Goal: Task Accomplishment & Management: Manage account settings

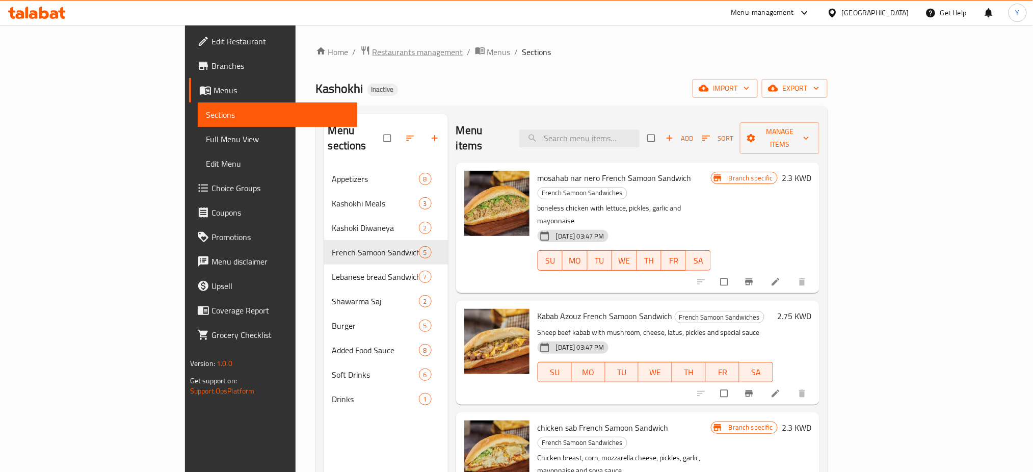
click at [373, 52] on span "Restaurants management" at bounding box center [418, 52] width 91 height 12
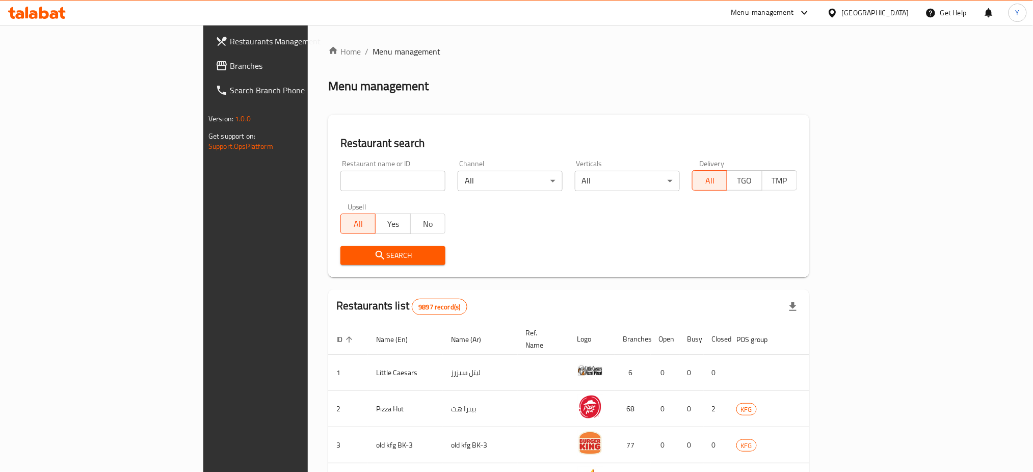
click at [340, 174] on input "search" at bounding box center [392, 181] width 105 height 20
type input "bake away"
click button "Search" at bounding box center [392, 255] width 105 height 19
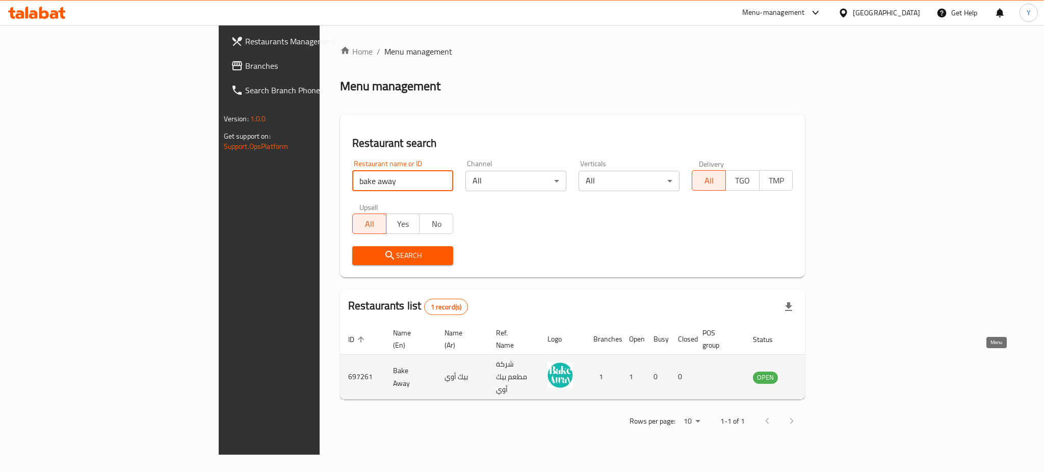
click at [818, 371] on icon "enhanced table" at bounding box center [812, 377] width 12 height 12
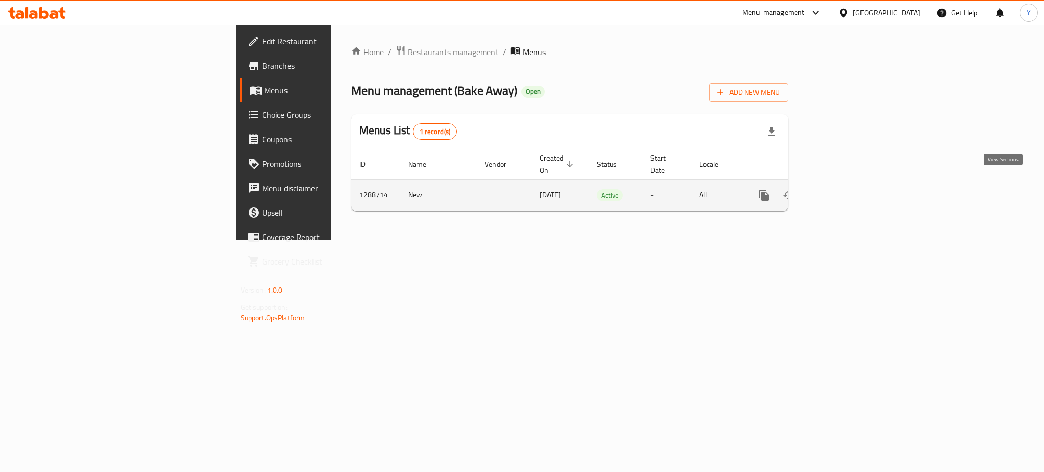
click at [843, 189] on icon "enhanced table" at bounding box center [837, 195] width 12 height 12
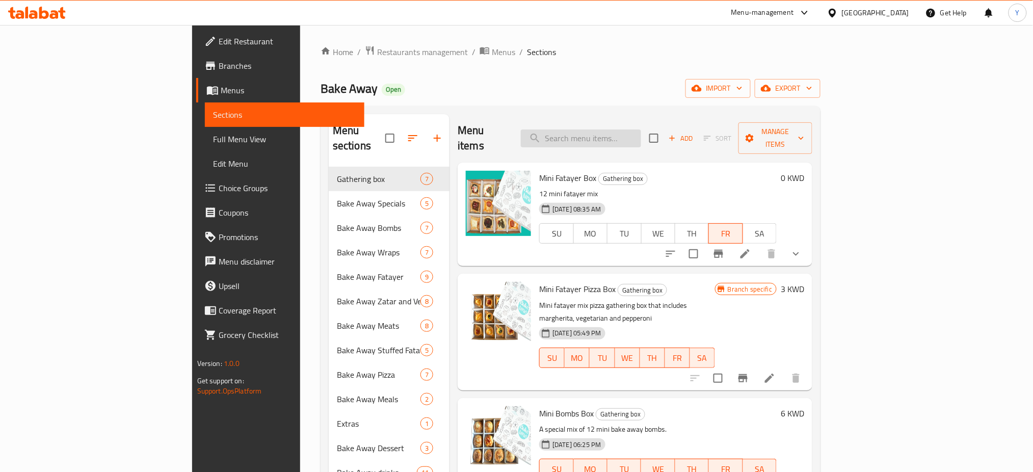
click at [609, 137] on input "search" at bounding box center [581, 138] width 120 height 18
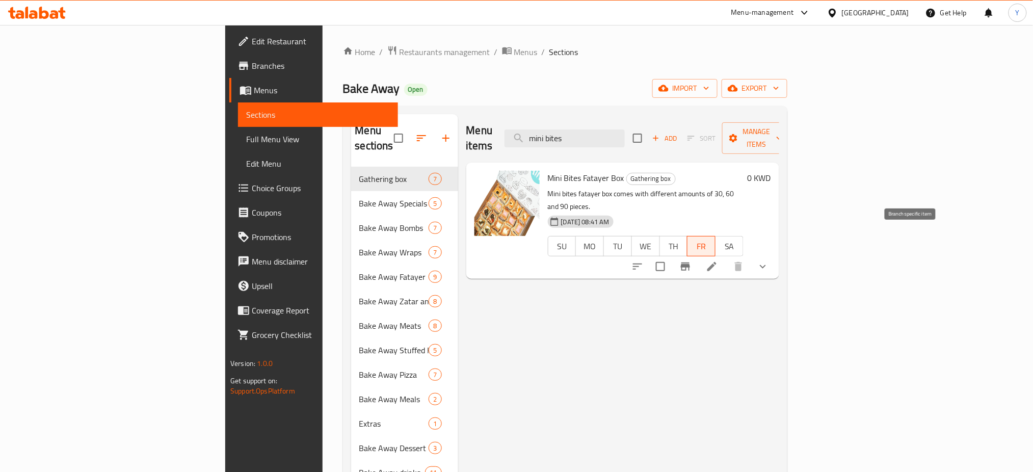
type input "mini bites"
click at [692, 260] on icon "Branch-specific-item" at bounding box center [685, 266] width 12 height 12
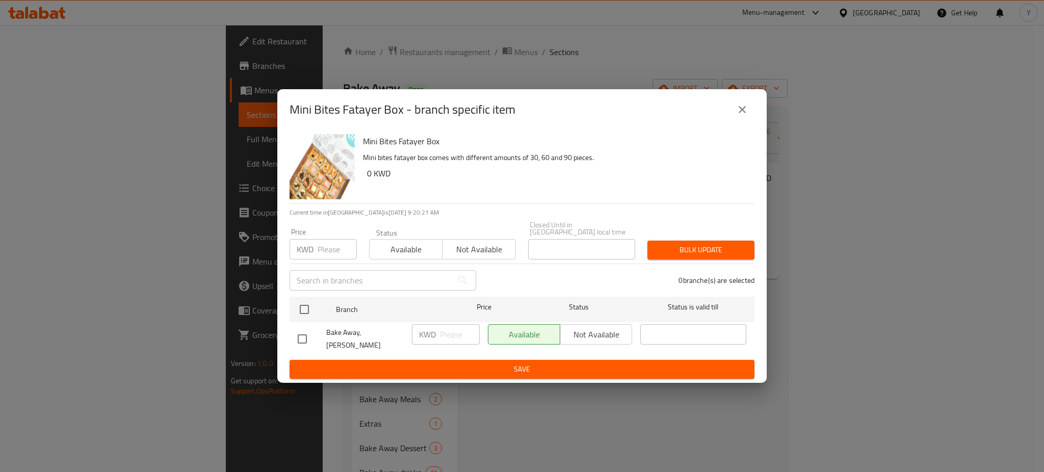
click at [739, 116] on icon "close" at bounding box center [742, 109] width 12 height 12
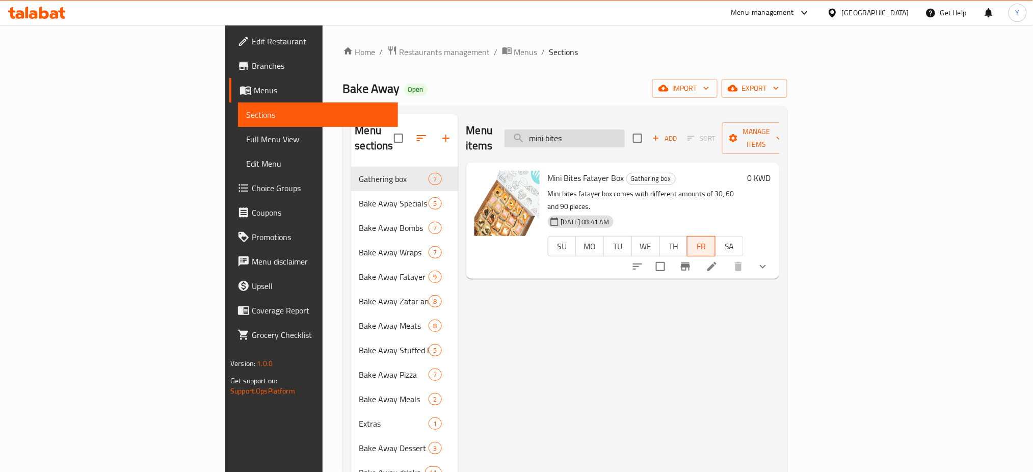
drag, startPoint x: 632, startPoint y: 122, endPoint x: 677, endPoint y: 139, distance: 47.4
click at [625, 129] on input "mini bites" at bounding box center [565, 138] width 120 height 18
drag, startPoint x: 657, startPoint y: 135, endPoint x: 571, endPoint y: 121, distance: 87.1
click at [574, 120] on div "Menu items mini bites Add Sort Manage items" at bounding box center [622, 138] width 313 height 48
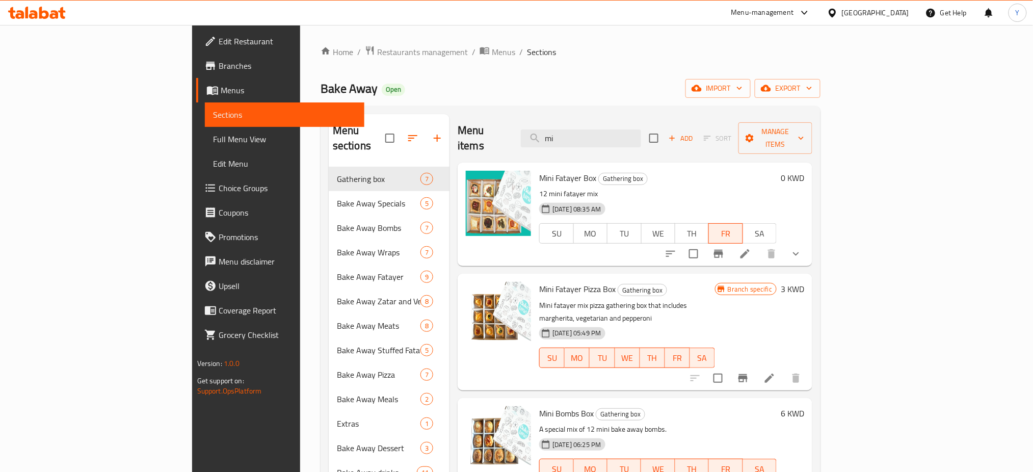
type input "m"
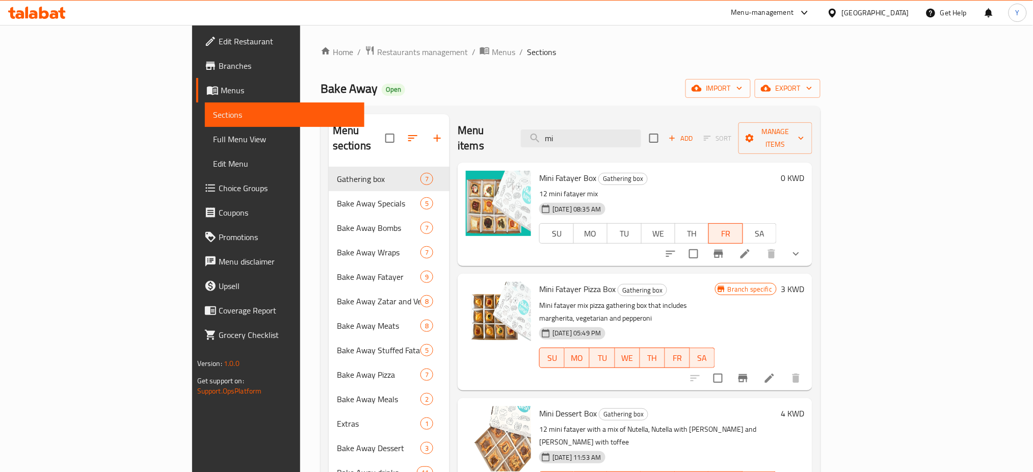
type input "m"
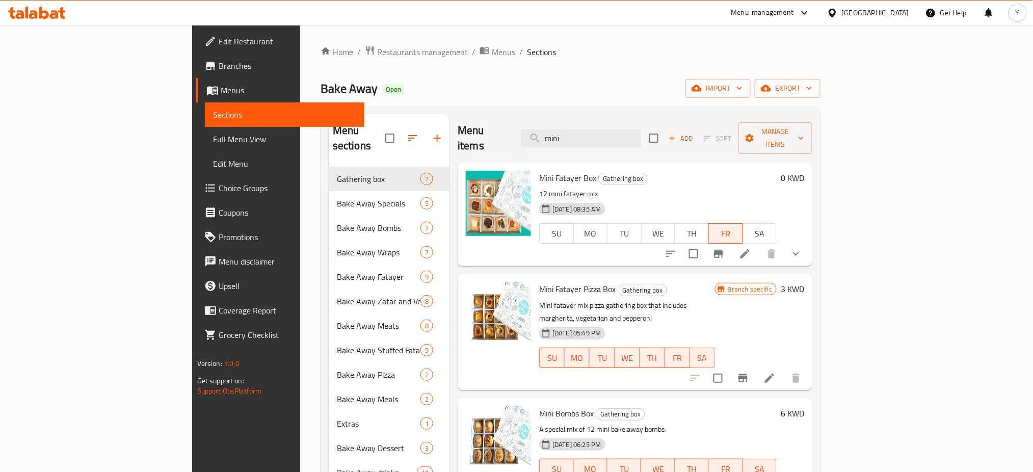
type input "mini"
click at [725, 248] on icon "Branch-specific-item" at bounding box center [718, 254] width 12 height 12
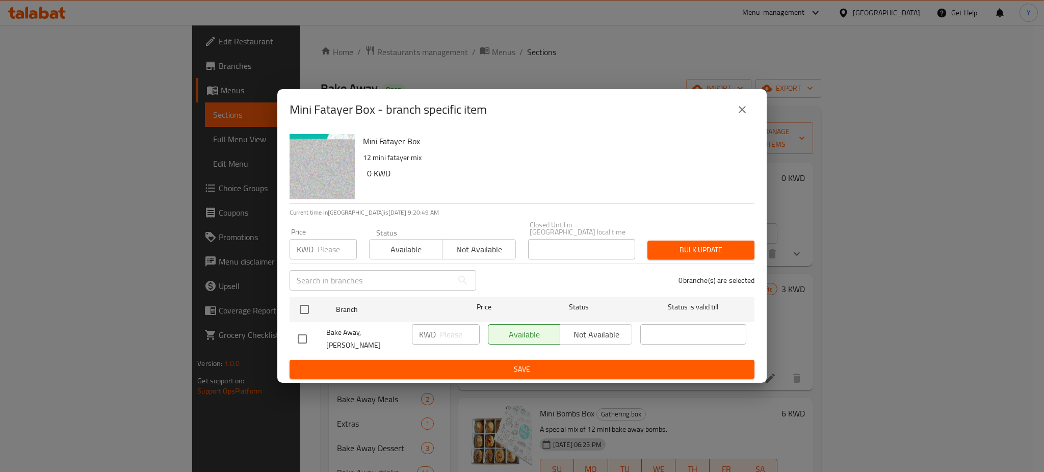
click at [742, 114] on icon "close" at bounding box center [742, 109] width 12 height 12
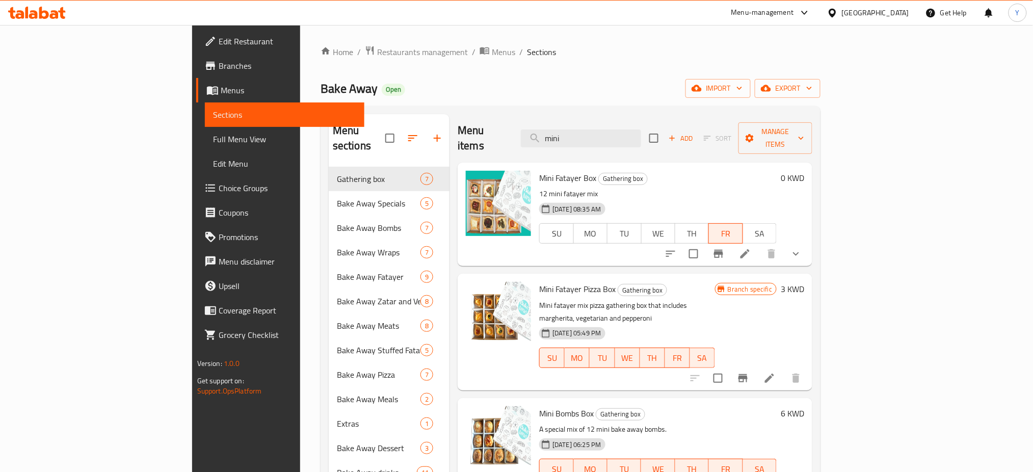
click at [772, 70] on div "Home / Restaurants management / Menus / Sections Bake Away Open import export M…" at bounding box center [571, 319] width 500 height 549
drag, startPoint x: 682, startPoint y: 71, endPoint x: 683, endPoint y: 66, distance: 5.3
click at [682, 71] on div "Home / Restaurants management / Menus / Sections Bake Away Open import export M…" at bounding box center [571, 319] width 500 height 549
click at [637, 33] on div "Home / Restaurants management / Menus / Sections Bake Away Open import export M…" at bounding box center [570, 320] width 541 height 590
click at [575, 56] on ol "Home / Restaurants management / Menus / Sections" at bounding box center [571, 51] width 500 height 13
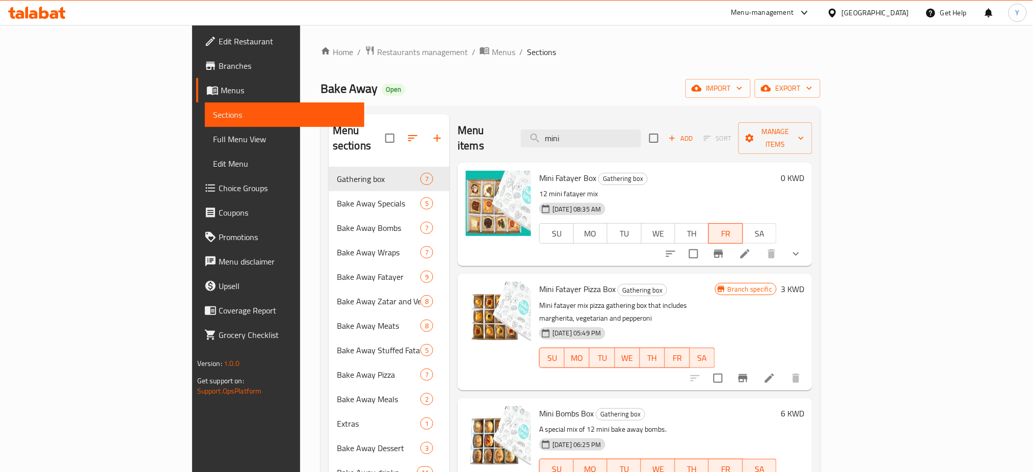
click at [499, 12] on div "Menu-management [GEOGRAPHIC_DATA] Get Help Y" at bounding box center [516, 13] width 1033 height 24
drag, startPoint x: 714, startPoint y: 74, endPoint x: 374, endPoint y: 47, distance: 341.5
click at [713, 74] on div "Home / Restaurants management / Menus / Sections Bake Away Open import export M…" at bounding box center [571, 319] width 500 height 549
click at [723, 250] on icon "Branch-specific-item" at bounding box center [718, 254] width 9 height 8
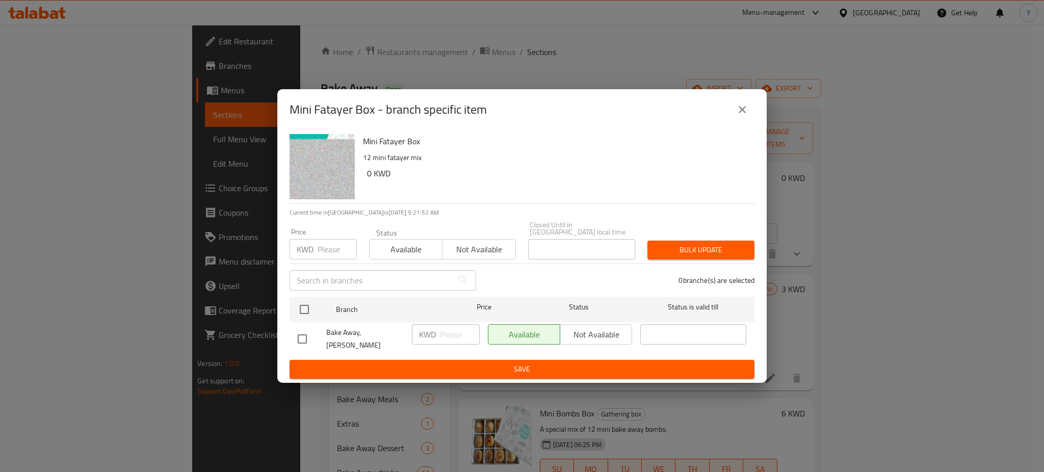
click at [582, 337] on div "Available Not available" at bounding box center [560, 334] width 144 height 20
click at [306, 307] on input "checkbox" at bounding box center [304, 309] width 21 height 21
checkbox input "true"
click at [572, 335] on span "Not available" at bounding box center [596, 334] width 64 height 15
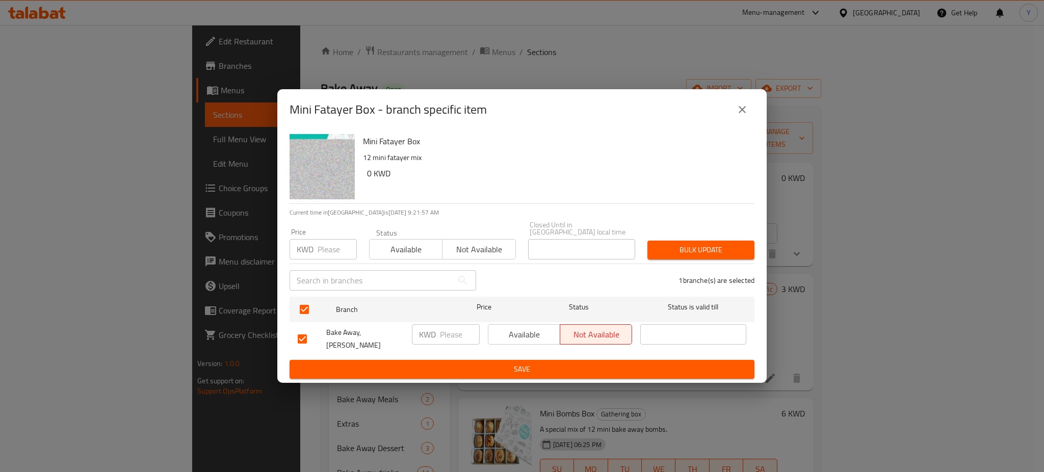
click at [510, 363] on span "Save" at bounding box center [522, 369] width 448 height 13
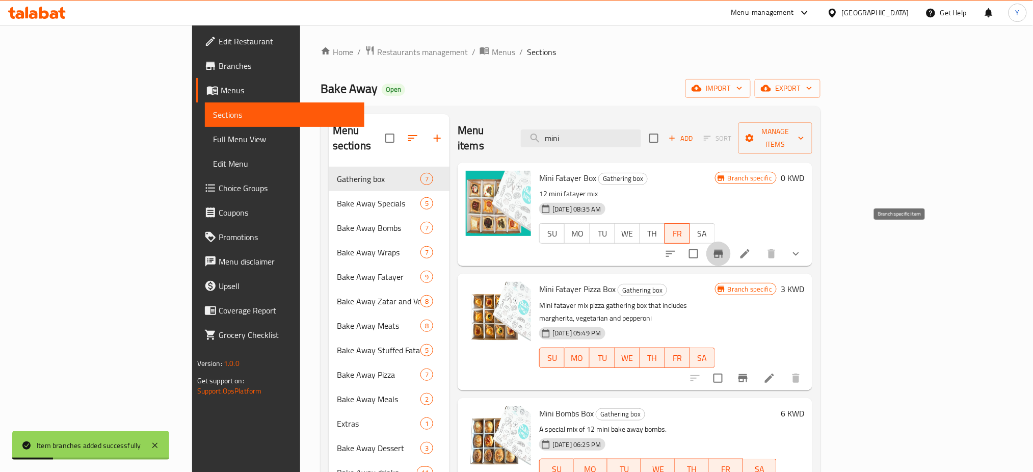
click at [725, 248] on icon "Branch-specific-item" at bounding box center [718, 254] width 12 height 12
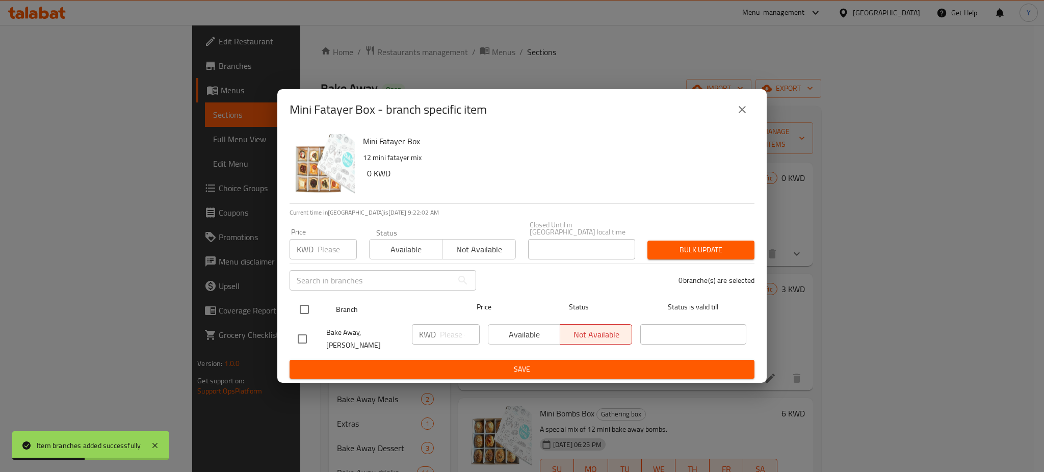
drag, startPoint x: 304, startPoint y: 303, endPoint x: 335, endPoint y: 312, distance: 32.6
click at [305, 302] on input "checkbox" at bounding box center [304, 309] width 21 height 21
checkbox input "true"
click at [541, 334] on span "Available" at bounding box center [524, 334] width 64 height 15
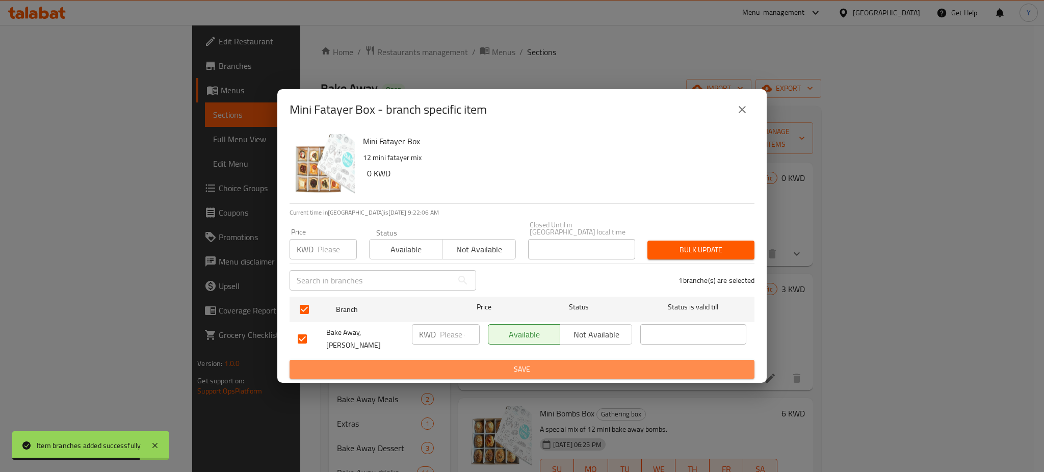
click at [494, 363] on span "Save" at bounding box center [522, 369] width 448 height 13
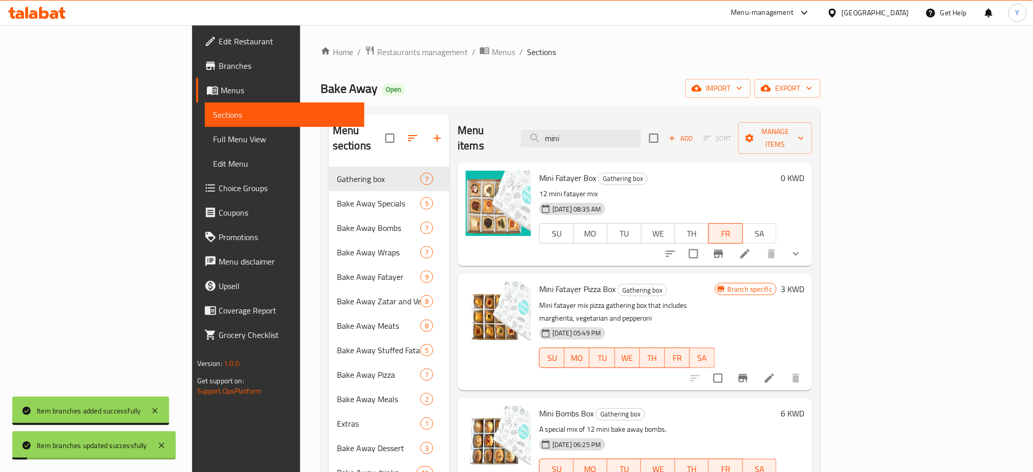
drag, startPoint x: 596, startPoint y: 64, endPoint x: 602, endPoint y: 86, distance: 22.6
click at [596, 63] on div "Home / Restaurants management / Menus / Sections Bake Away Open import export M…" at bounding box center [571, 319] width 500 height 549
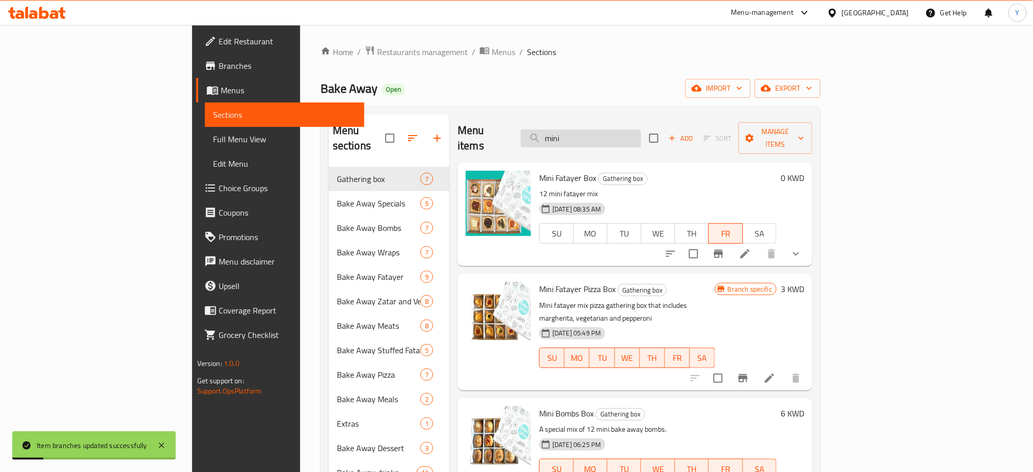
click at [629, 129] on input "mini" at bounding box center [581, 138] width 120 height 18
drag, startPoint x: 623, startPoint y: 134, endPoint x: 551, endPoint y: 120, distance: 73.1
click at [551, 120] on div "Menu items mini Add Sort Manage items" at bounding box center [635, 138] width 355 height 48
type input "m"
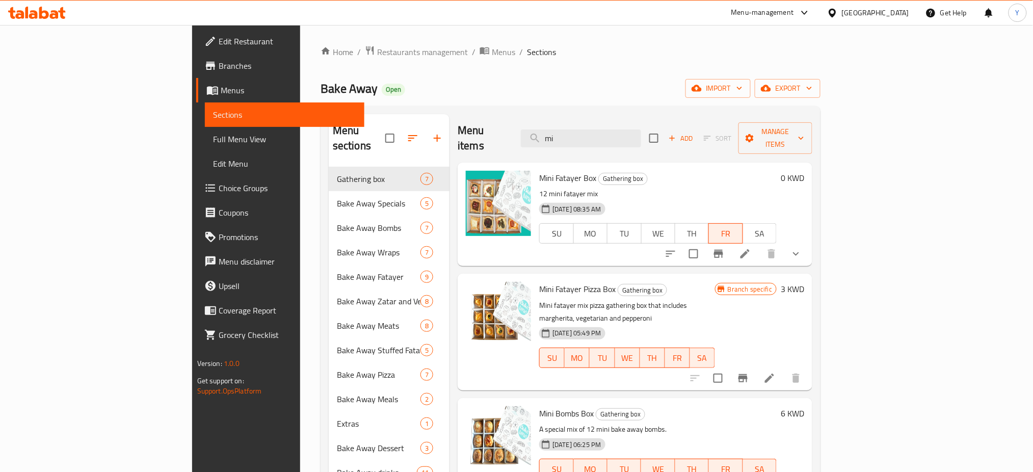
type input "m"
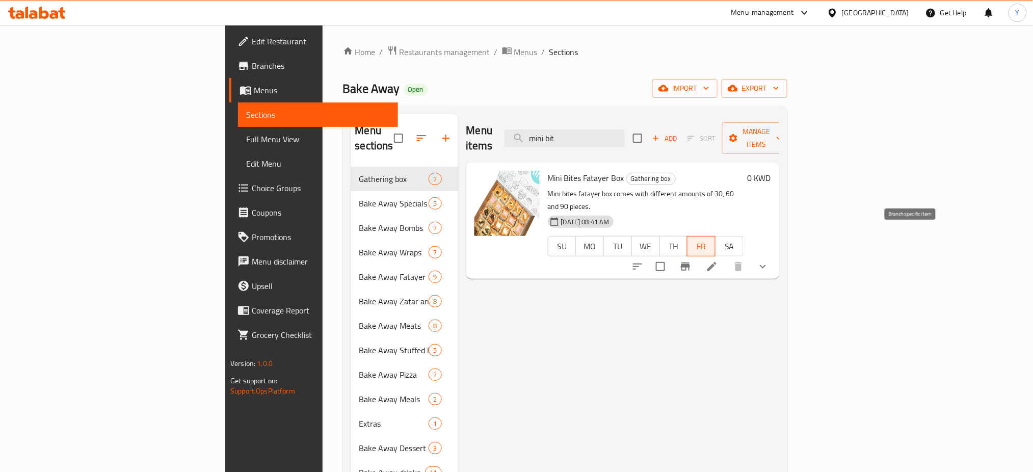
type input "mini bit"
click at [690, 262] on icon "Branch-specific-item" at bounding box center [685, 266] width 9 height 8
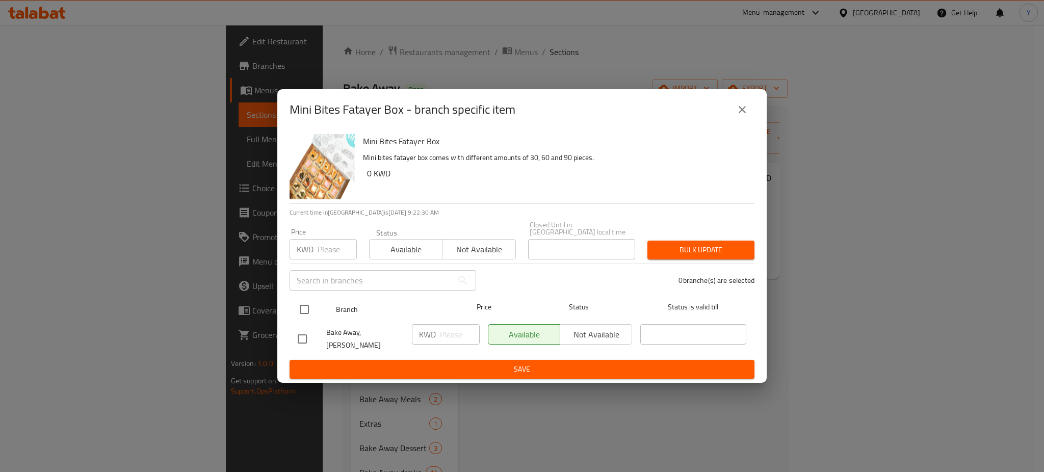
drag, startPoint x: 306, startPoint y: 312, endPoint x: 310, endPoint y: 307, distance: 5.8
click at [306, 312] on input "checkbox" at bounding box center [304, 309] width 21 height 21
checkbox input "true"
click at [583, 346] on div "Available Not available" at bounding box center [560, 339] width 152 height 38
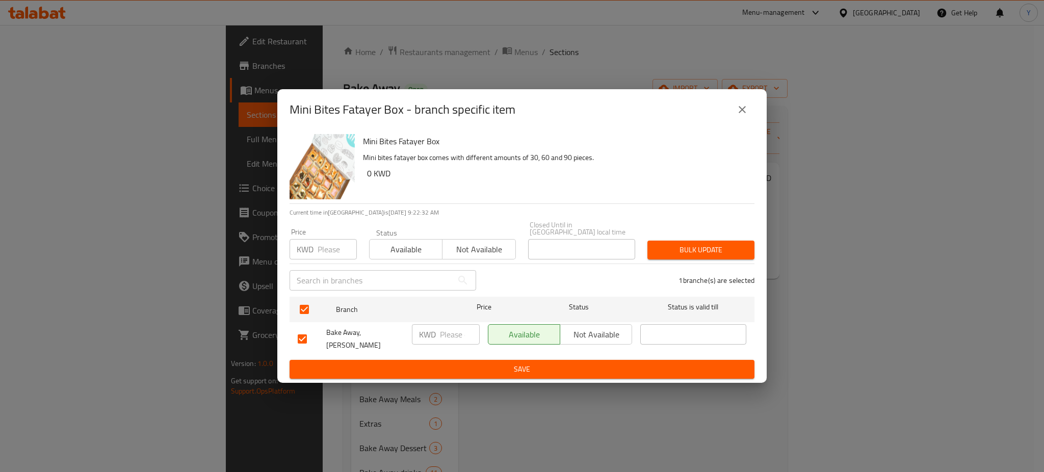
click at [590, 338] on span "Not available" at bounding box center [596, 334] width 64 height 15
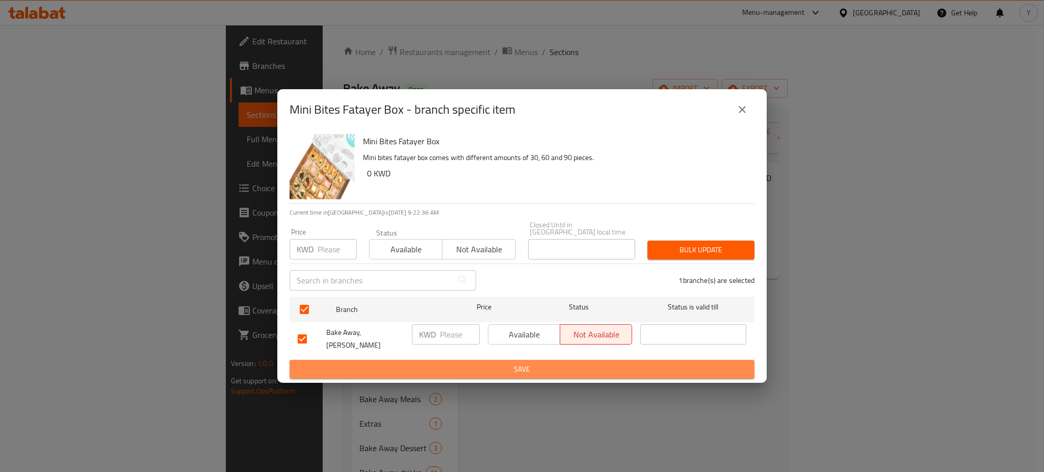
click at [520, 363] on span "Save" at bounding box center [522, 369] width 448 height 13
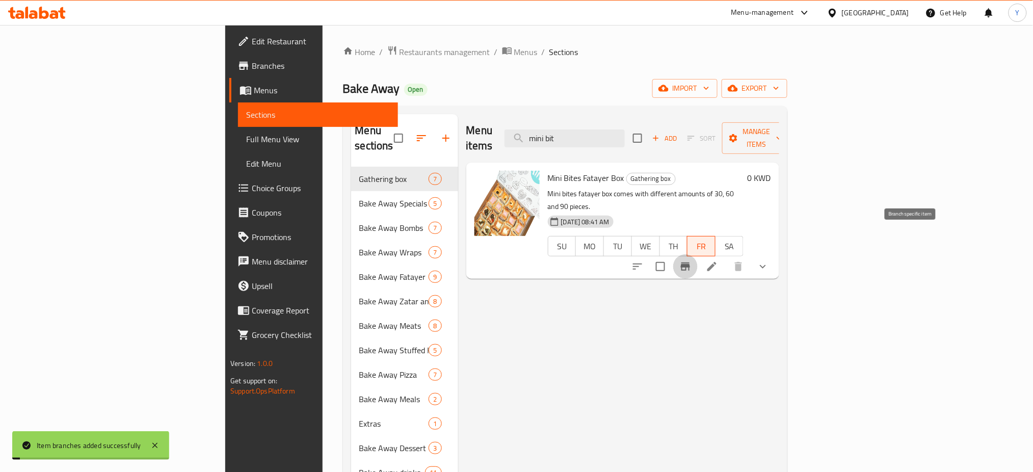
click at [692, 260] on icon "Branch-specific-item" at bounding box center [685, 266] width 12 height 12
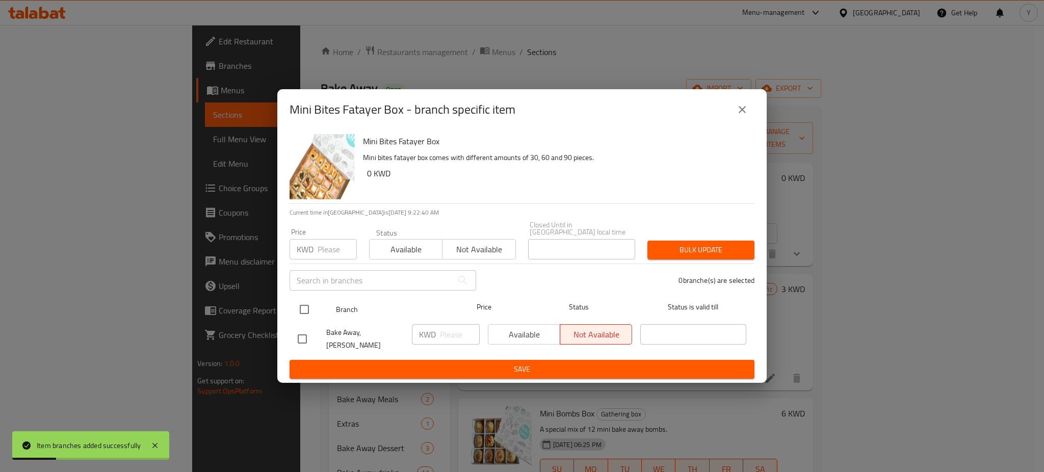
drag, startPoint x: 303, startPoint y: 311, endPoint x: 445, endPoint y: 327, distance: 143.6
click at [303, 309] on input "checkbox" at bounding box center [304, 309] width 21 height 21
checkbox input "true"
click at [522, 337] on span "Available" at bounding box center [524, 334] width 64 height 15
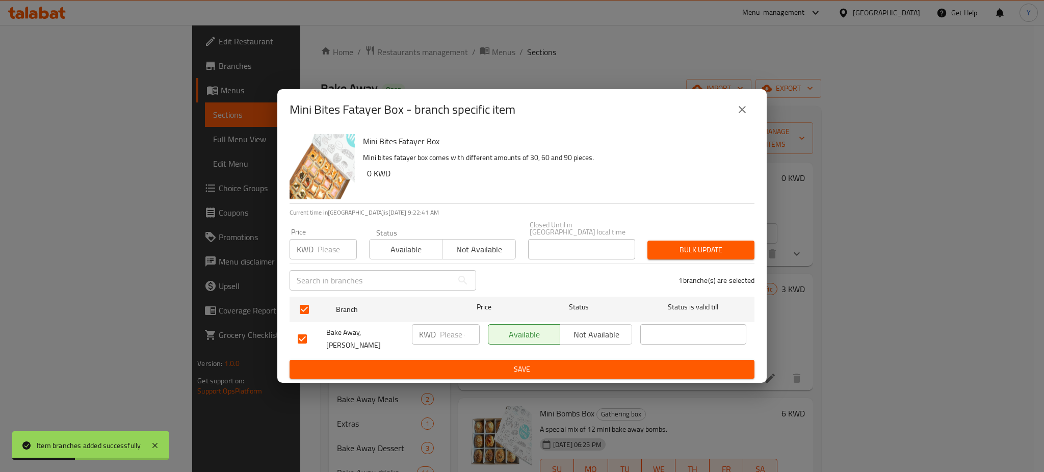
click at [528, 363] on span "Save" at bounding box center [522, 369] width 448 height 13
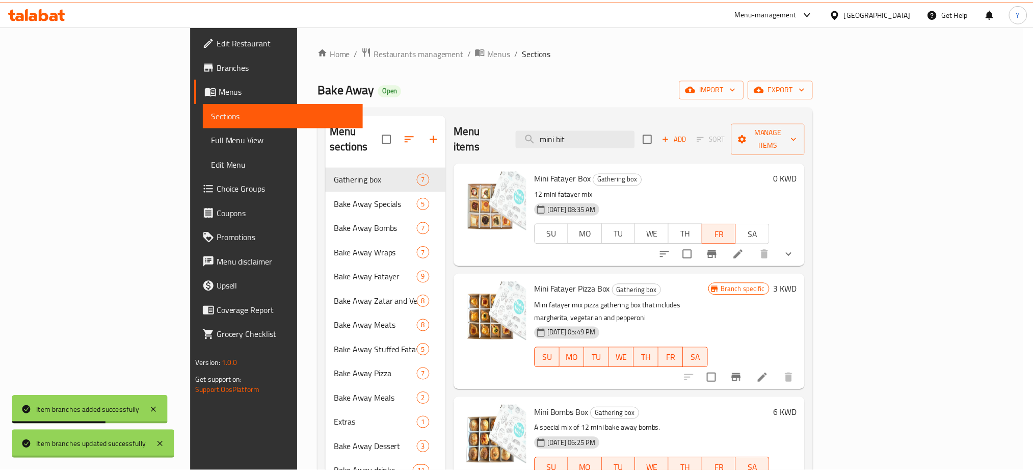
scroll to position [143, 0]
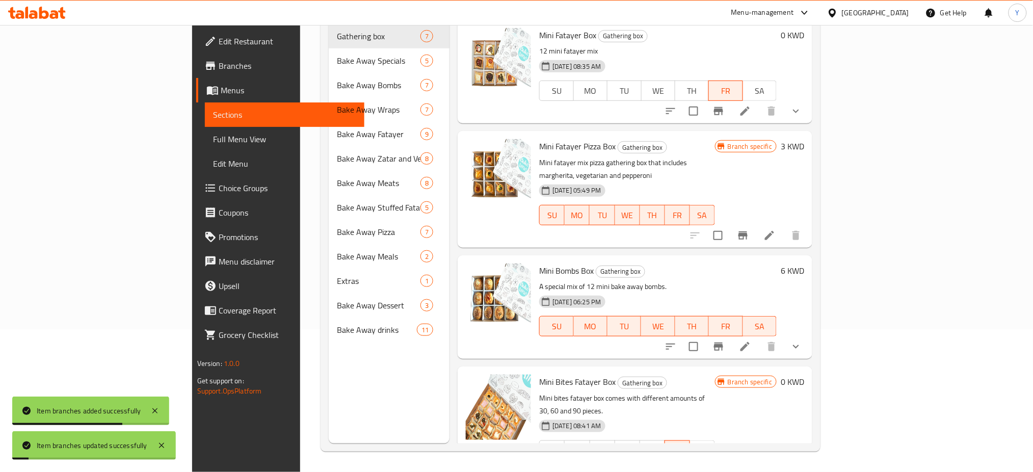
click at [329, 377] on div "Menu sections Gathering box 7 Bake Away Specials 5 Bake Away Bombs 7 Bake Away …" at bounding box center [389, 207] width 121 height 472
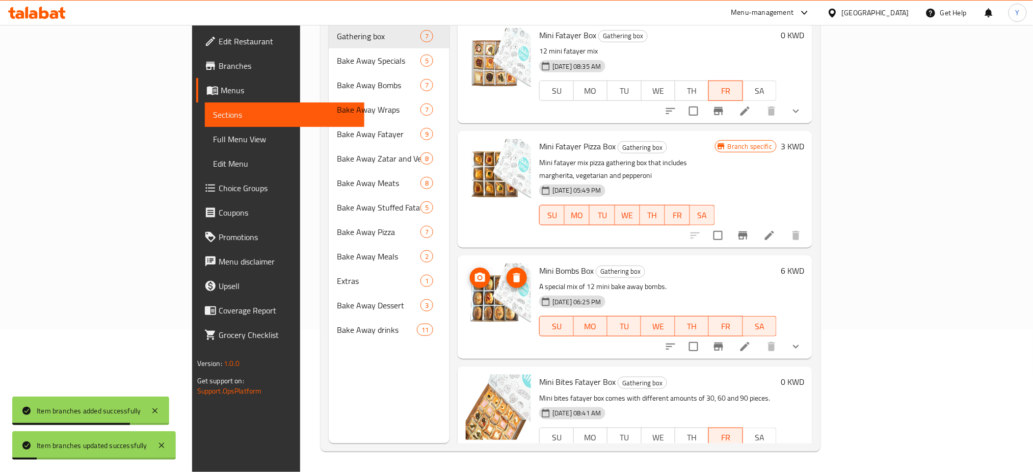
scroll to position [0, 0]
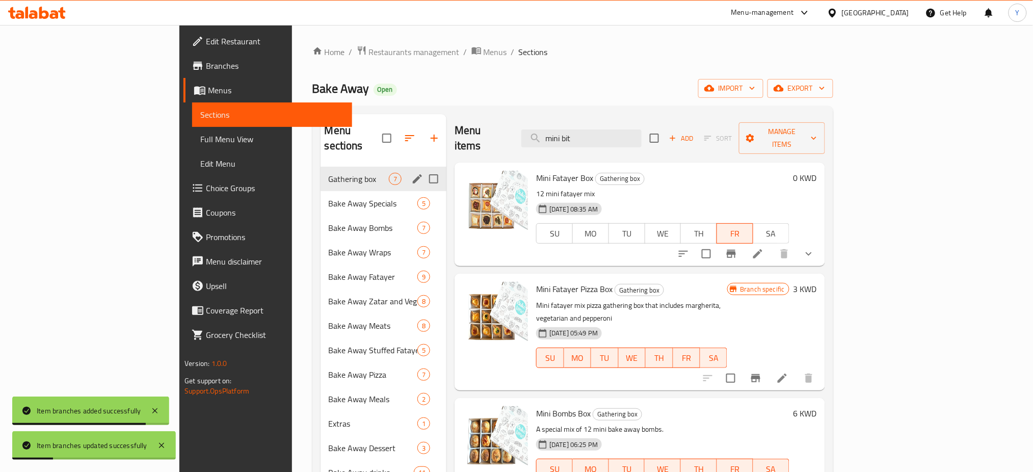
click at [329, 173] on span "Gathering box" at bounding box center [359, 179] width 60 height 12
click at [321, 195] on div "Bake Away Specials 5" at bounding box center [384, 203] width 126 height 24
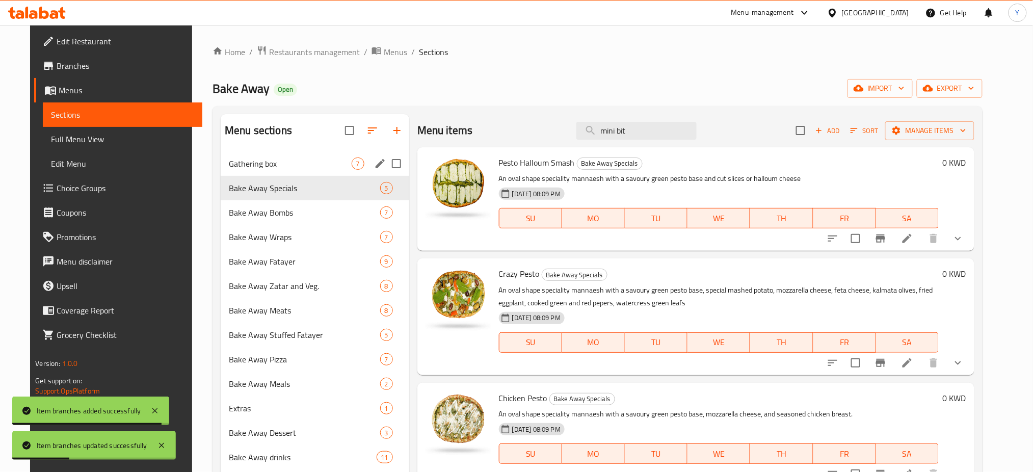
click at [302, 168] on span "Gathering box" at bounding box center [290, 163] width 123 height 12
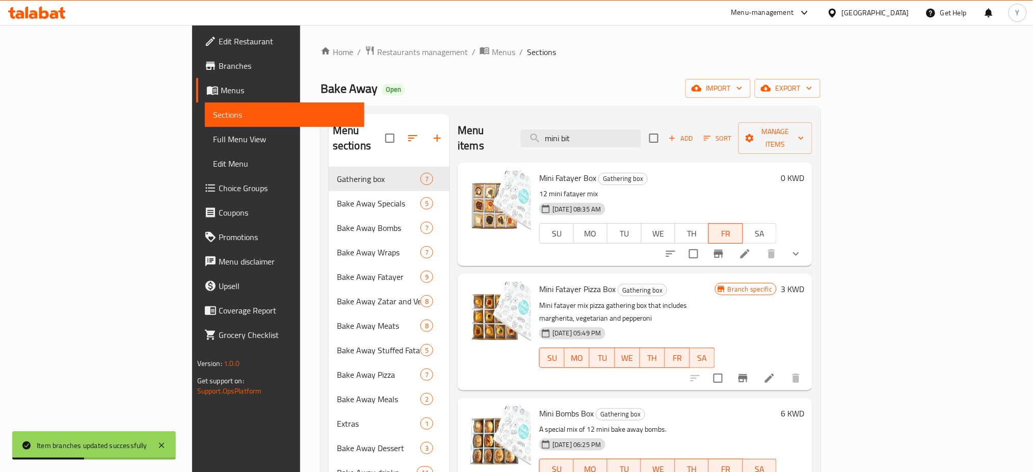
click at [494, 97] on div "Bake Away Open import export" at bounding box center [571, 88] width 500 height 19
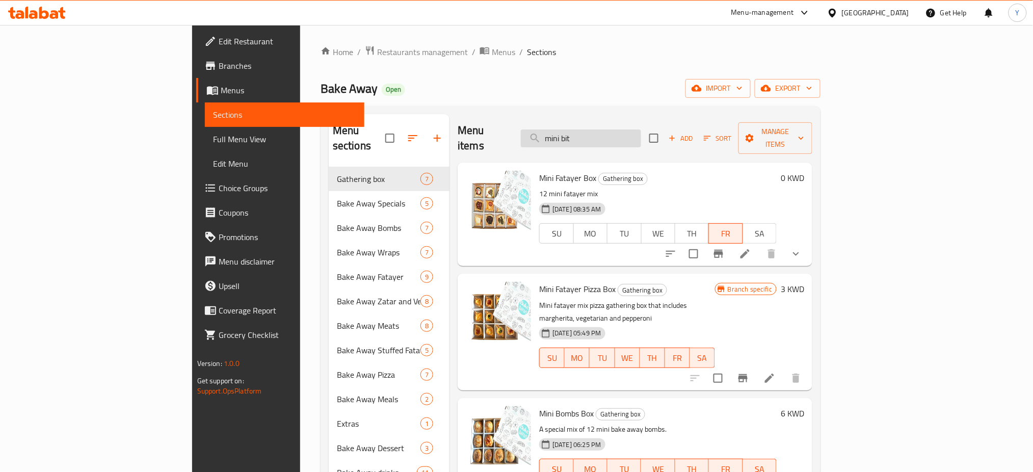
click at [622, 131] on input "mini bit" at bounding box center [581, 138] width 120 height 18
click at [641, 129] on input "mini bit" at bounding box center [581, 138] width 120 height 18
type input "mini bites"
